Goal: Information Seeking & Learning: Learn about a topic

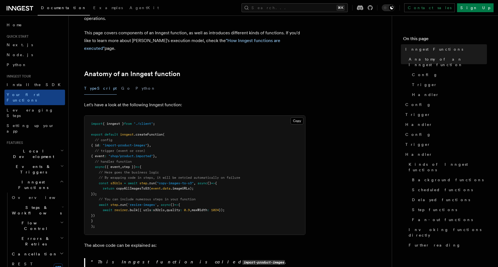
scroll to position [53, 0]
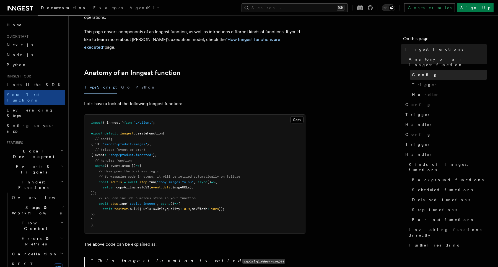
click at [424, 70] on link "Config" at bounding box center [448, 75] width 77 height 10
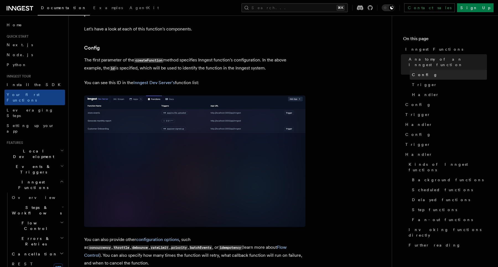
scroll to position [320, 0]
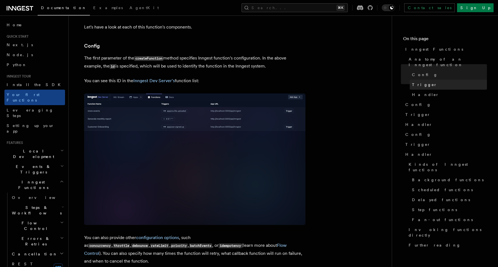
click at [426, 80] on link "Trigger" at bounding box center [448, 85] width 77 height 10
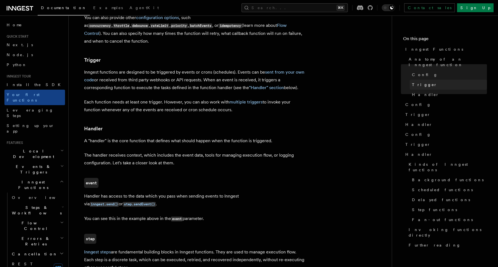
scroll to position [547, 0]
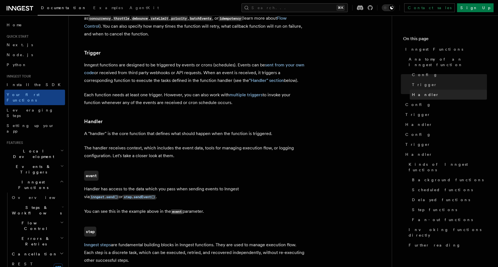
click at [425, 92] on span "Handler" at bounding box center [425, 95] width 27 height 6
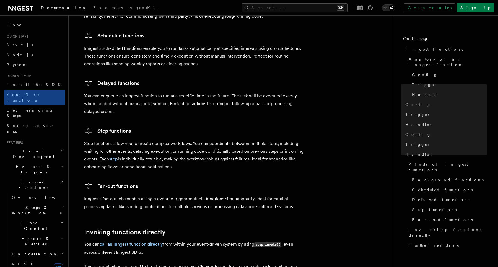
scroll to position [919, 0]
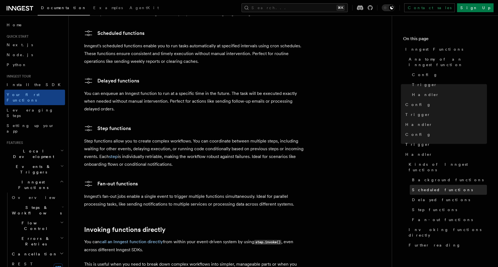
click at [430, 187] on span "Scheduled functions" at bounding box center [442, 190] width 61 height 6
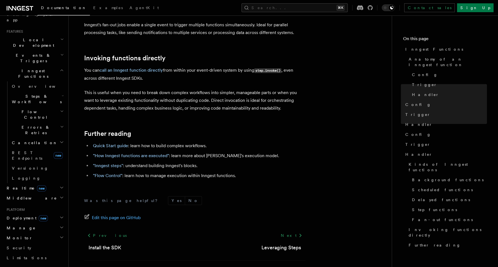
scroll to position [112, 0]
click at [62, 214] on icon "button" at bounding box center [61, 216] width 4 height 4
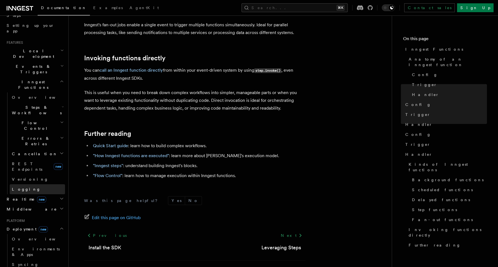
scroll to position [98, 0]
click at [62, 106] on icon "button" at bounding box center [63, 108] width 2 height 4
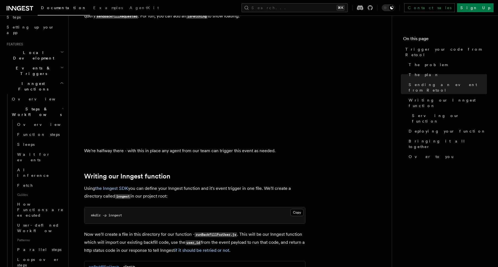
scroll to position [952, 0]
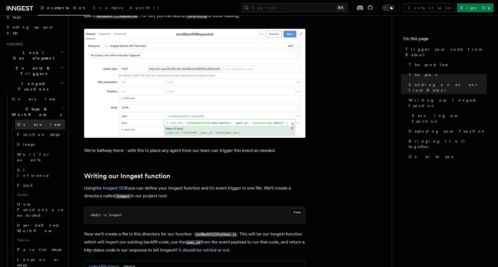
click at [48, 120] on link "Overview" at bounding box center [40, 125] width 50 height 10
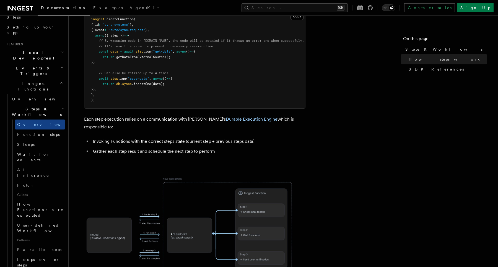
scroll to position [300, 0]
click at [298, 10] on button "Search... ⌘K" at bounding box center [294, 7] width 106 height 9
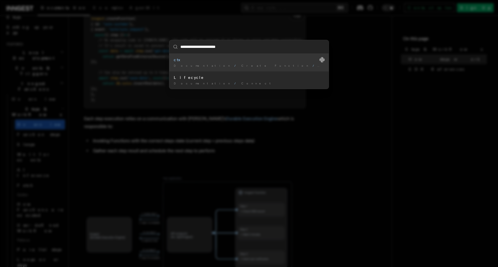
type input "**********"
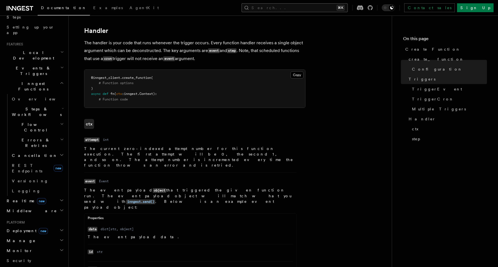
scroll to position [991, 0]
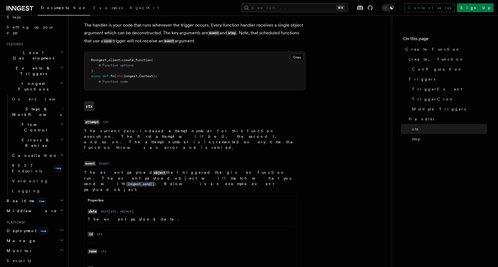
click at [61, 153] on icon "button" at bounding box center [61, 155] width 4 height 4
click at [62, 153] on icon "button" at bounding box center [61, 155] width 4 height 4
click at [62, 137] on icon "button" at bounding box center [62, 139] width 4 height 4
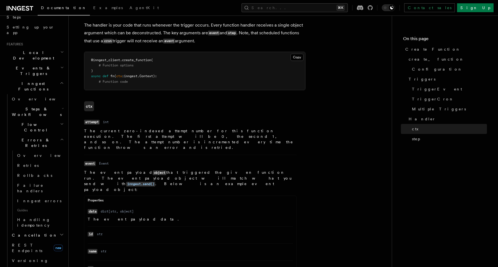
click at [62, 137] on icon "button" at bounding box center [62, 139] width 4 height 4
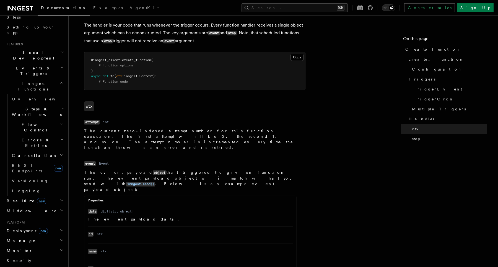
click at [62, 120] on h2 "Flow Control" at bounding box center [37, 127] width 55 height 15
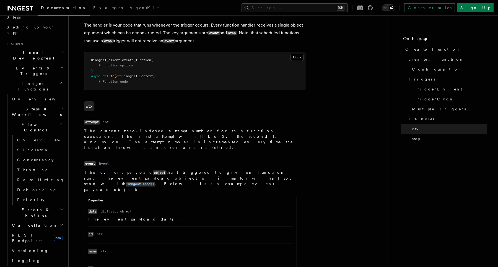
click at [61, 122] on icon "button" at bounding box center [62, 124] width 4 height 4
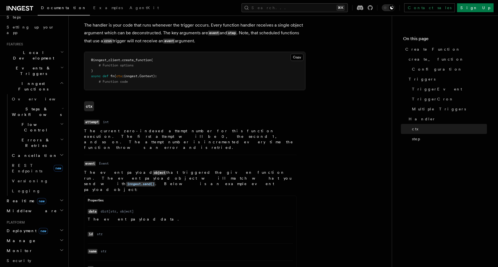
click at [62, 108] on icon "button" at bounding box center [62, 108] width 1 height 1
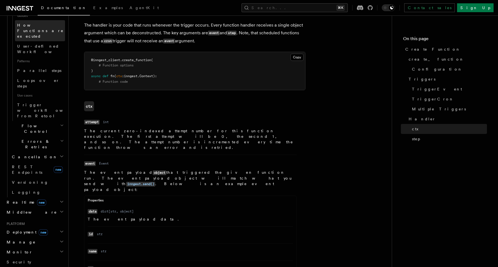
scroll to position [279, 0]
click at [61, 248] on icon "button" at bounding box center [61, 250] width 4 height 4
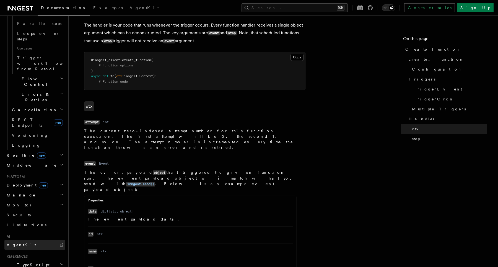
scroll to position [326, 0]
click at [63, 261] on icon "button" at bounding box center [62, 263] width 4 height 4
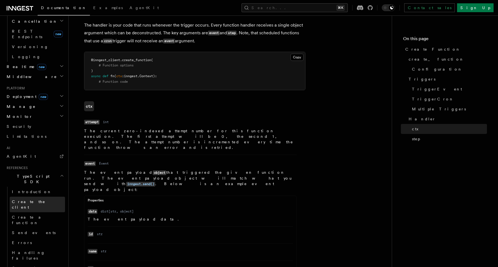
scroll to position [418, 0]
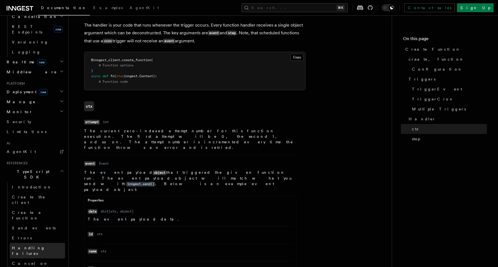
click at [41, 246] on span "Handling failures" at bounding box center [28, 251] width 33 height 10
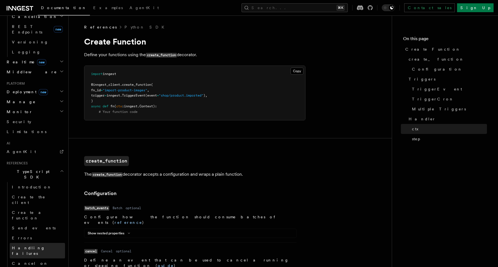
scroll to position [366, 0]
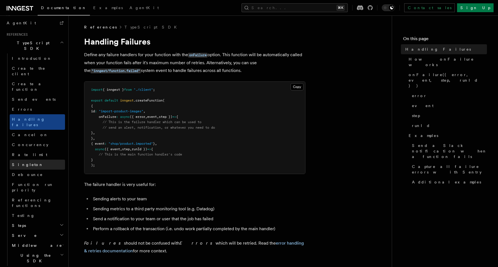
click at [28, 162] on span "Singleton" at bounding box center [28, 165] width 32 height 6
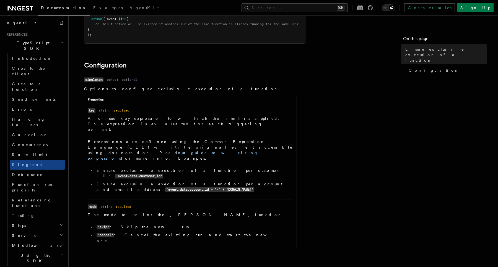
scroll to position [126, 0]
click at [30, 150] on link "Rate limit" at bounding box center [37, 155] width 55 height 10
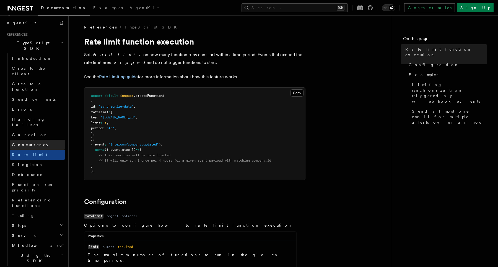
click at [30, 140] on link "Concurrency" at bounding box center [37, 145] width 55 height 10
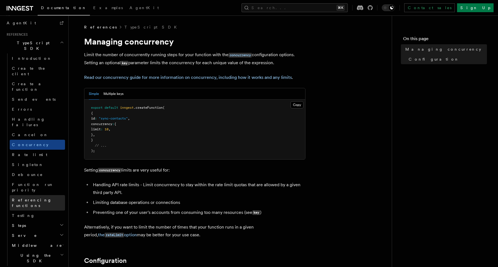
click at [33, 198] on span "Referencing functions" at bounding box center [32, 203] width 40 height 10
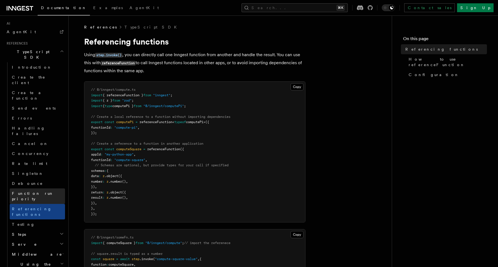
scroll to position [356, 0]
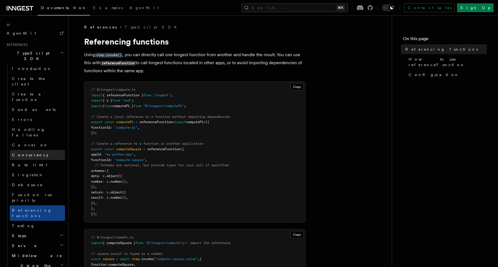
click at [28, 153] on span "Concurrency" at bounding box center [30, 155] width 37 height 4
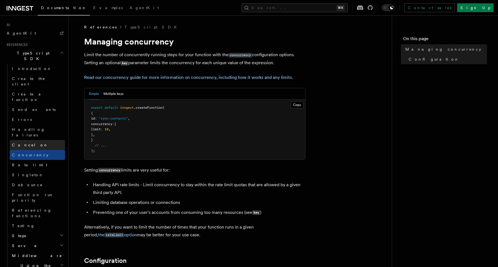
click at [27, 143] on span "Cancel on" at bounding box center [30, 145] width 36 height 4
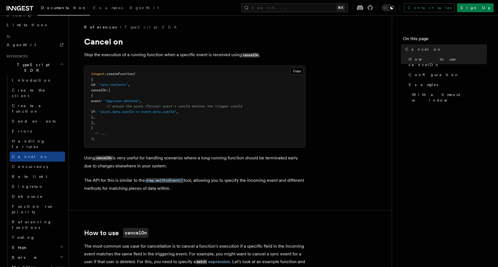
scroll to position [335, 0]
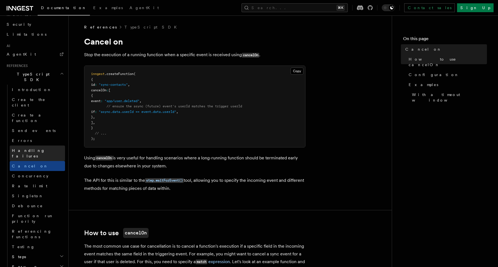
click at [27, 148] on span "Handling failures" at bounding box center [28, 153] width 33 height 10
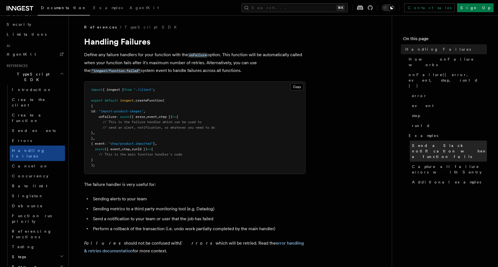
click at [420, 143] on span "Send a Slack notification when a function fails" at bounding box center [449, 151] width 75 height 17
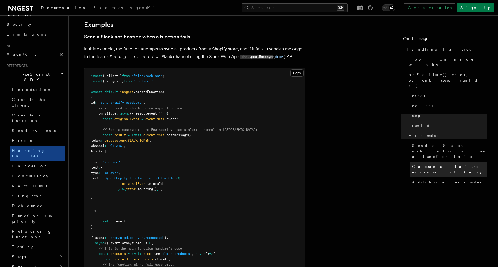
click at [424, 162] on link "Capture all failure errors with Sentry" at bounding box center [448, 169] width 77 height 15
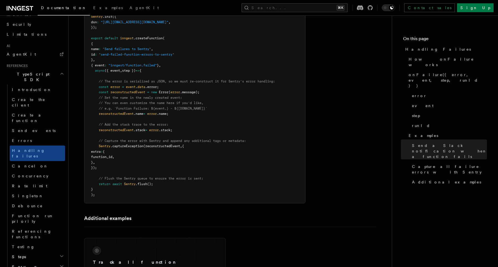
scroll to position [970, 0]
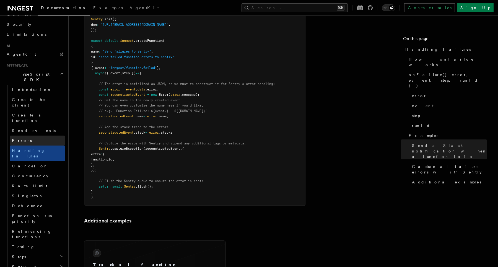
click at [25, 136] on link "Errors" at bounding box center [37, 141] width 55 height 10
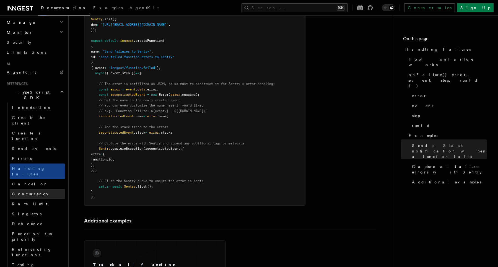
scroll to position [320, 0]
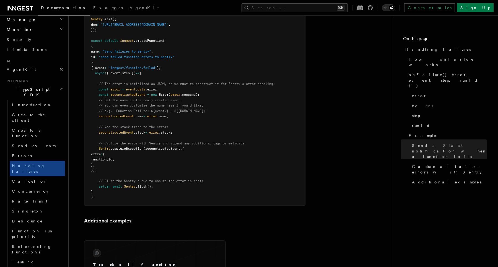
click at [61, 267] on icon "button" at bounding box center [61, 271] width 4 height 4
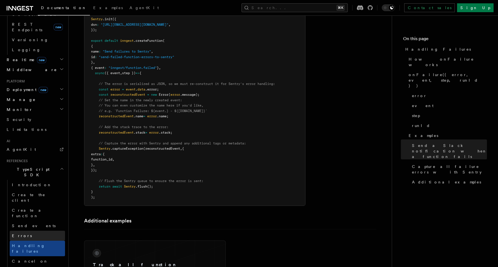
scroll to position [239, 0]
click at [328, 4] on button "Search... ⌘K" at bounding box center [294, 7] width 106 height 9
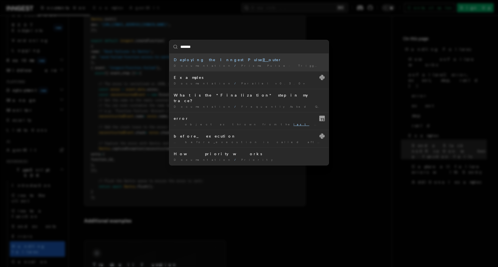
type input "********"
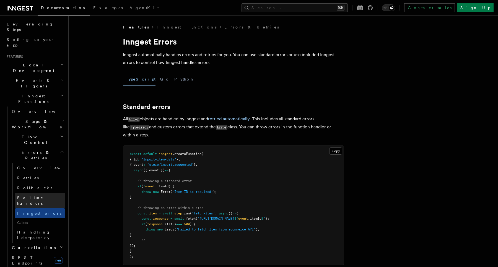
scroll to position [97, 0]
